Goal: Task Accomplishment & Management: Complete application form

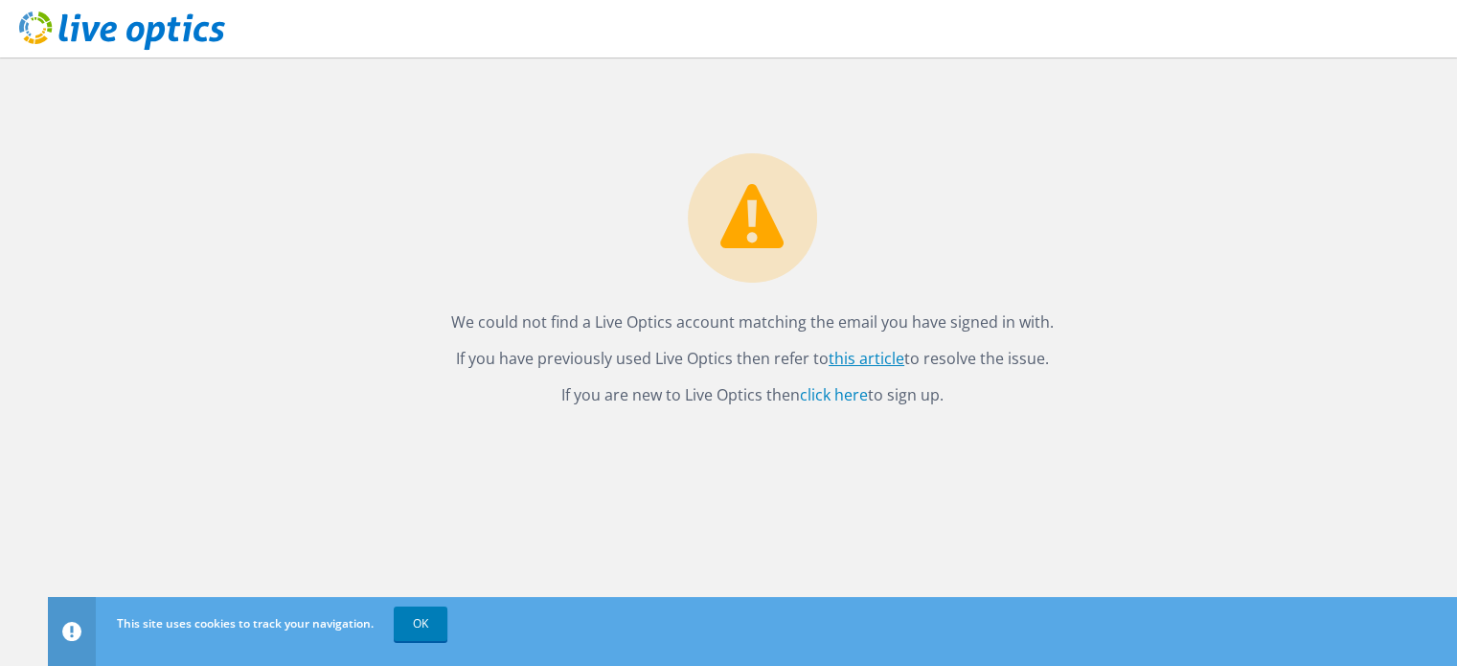
click at [858, 355] on link "this article" at bounding box center [867, 358] width 76 height 21
click at [405, 620] on link "OK" at bounding box center [421, 624] width 54 height 34
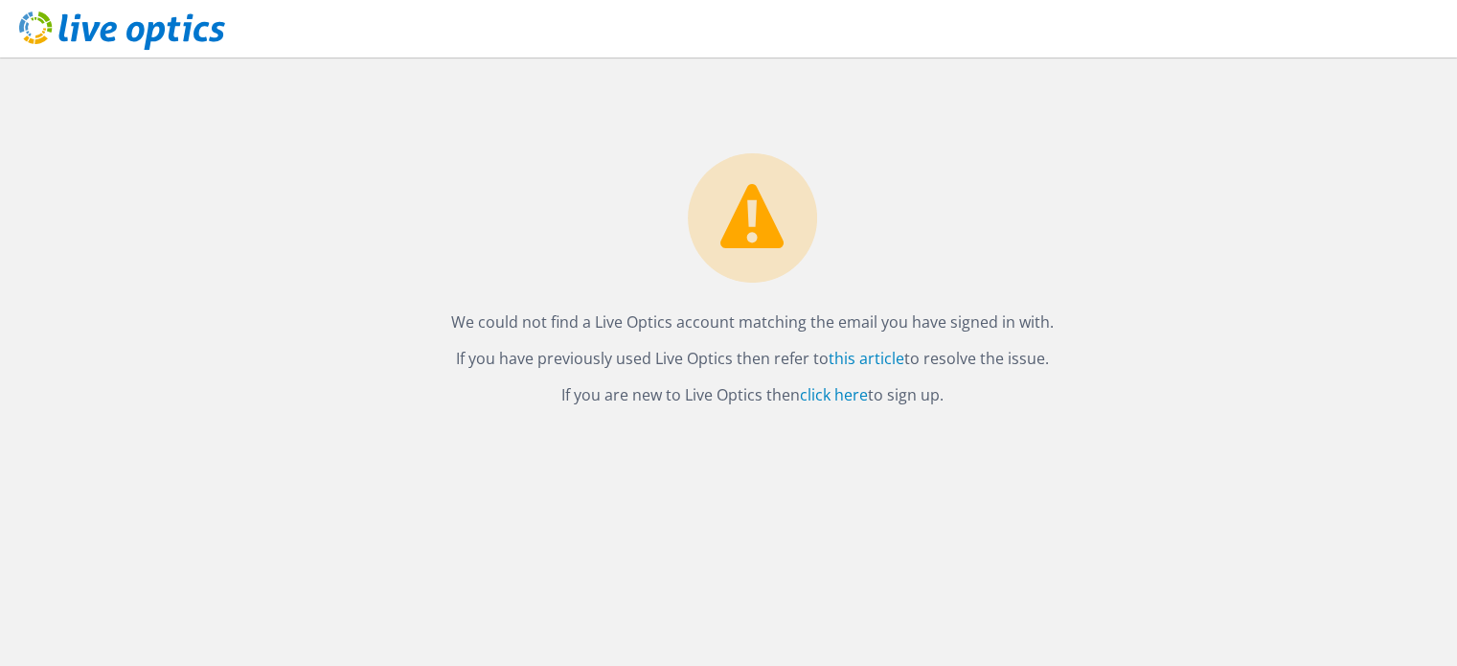
click at [31, 24] on icon at bounding box center [122, 30] width 206 height 39
click at [828, 389] on link "click here" at bounding box center [834, 394] width 68 height 21
